Goal: Information Seeking & Learning: Learn about a topic

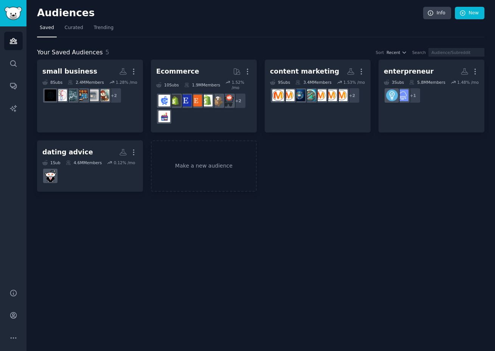
click at [268, 252] on div "Audiences Info New Saved Curated Trending Your Saved Audiences 5 Sort Recent Se…" at bounding box center [260, 175] width 468 height 351
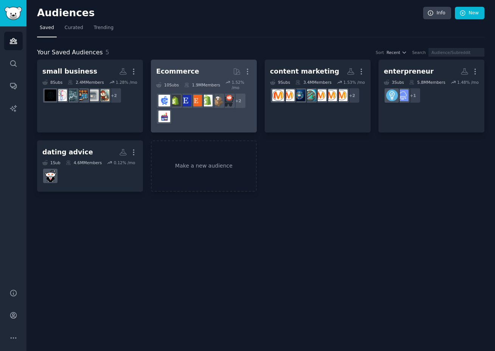
click at [184, 72] on div "Ecommerce" at bounding box center [177, 71] width 43 height 9
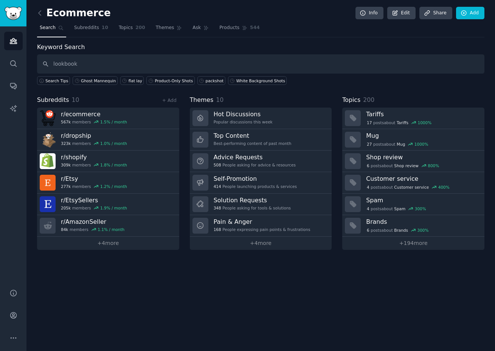
type input "lookbook"
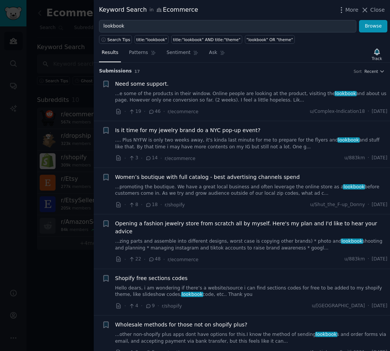
click at [150, 86] on span "Need some support." at bounding box center [142, 84] width 54 height 8
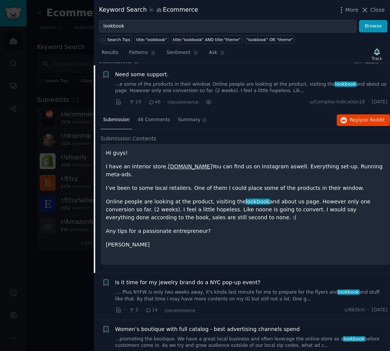
scroll to position [12, 0]
